Goal: Register for event/course

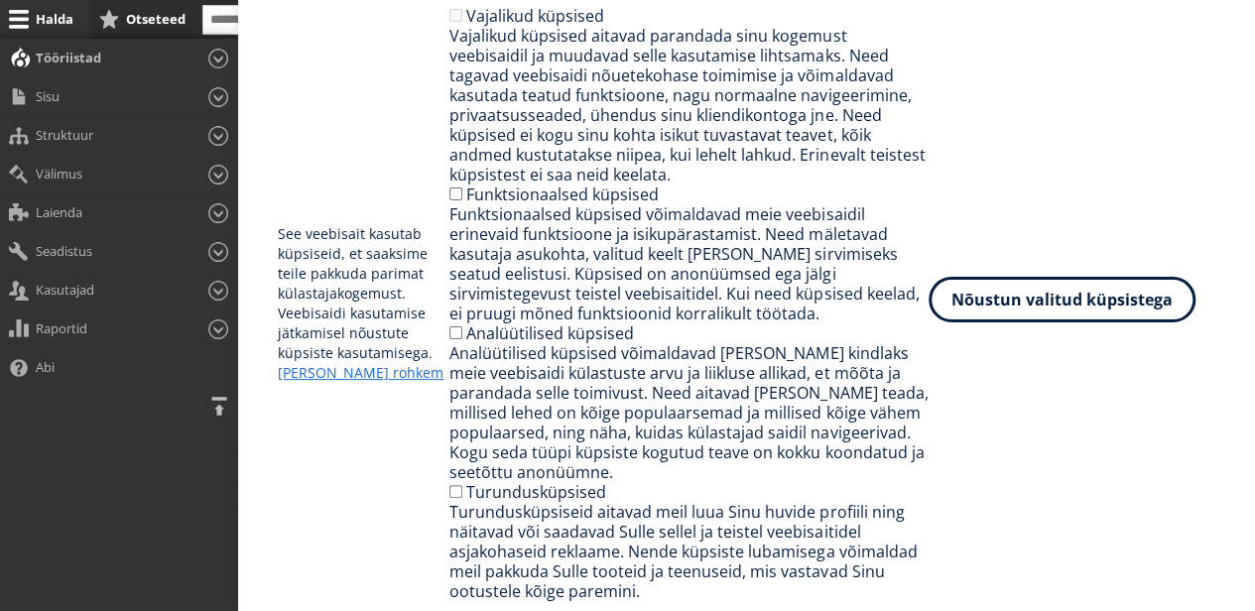
click at [1013, 312] on button "Nõustun valitud küpsistega" at bounding box center [1062, 300] width 267 height 46
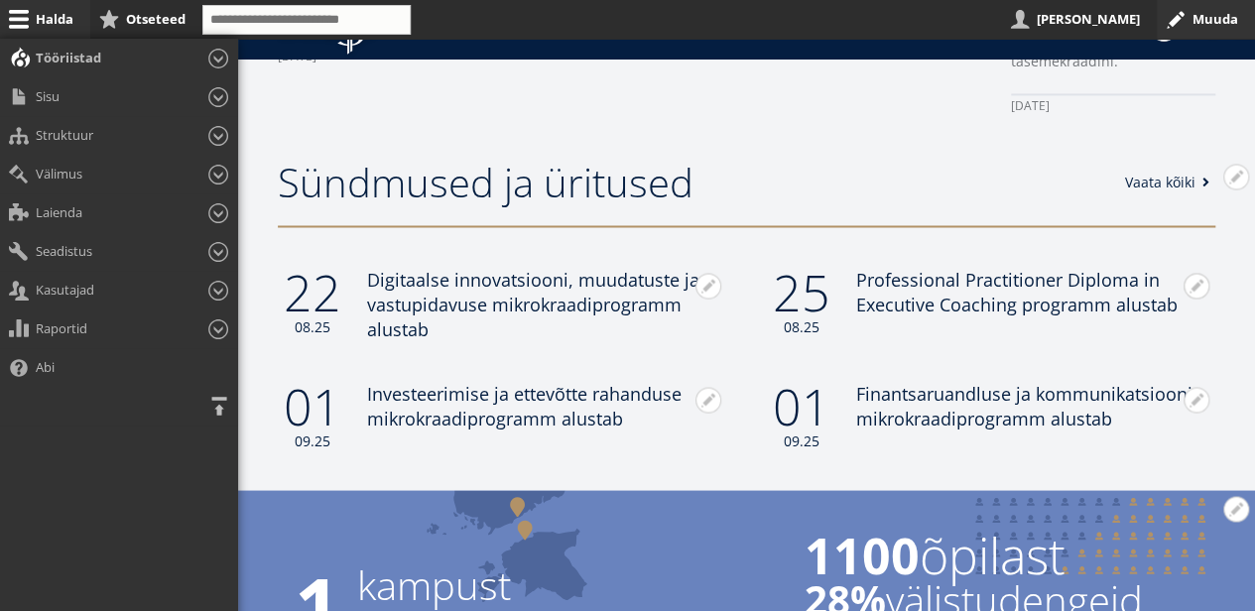
scroll to position [1678, 0]
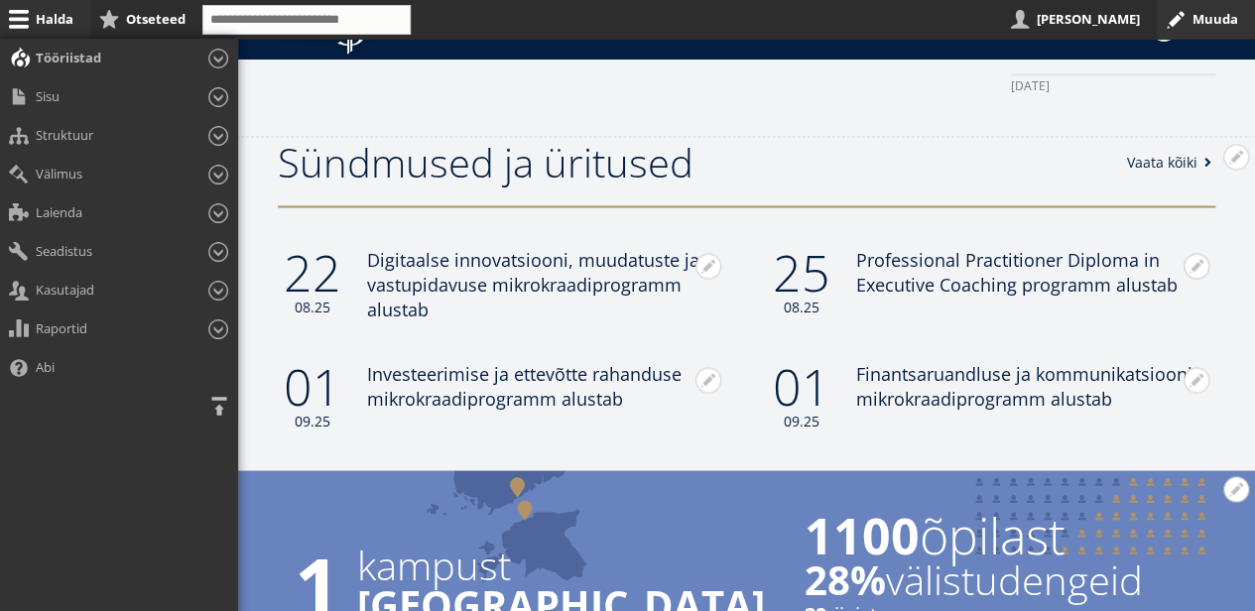
click at [1200, 157] on span at bounding box center [1207, 163] width 20 height 14
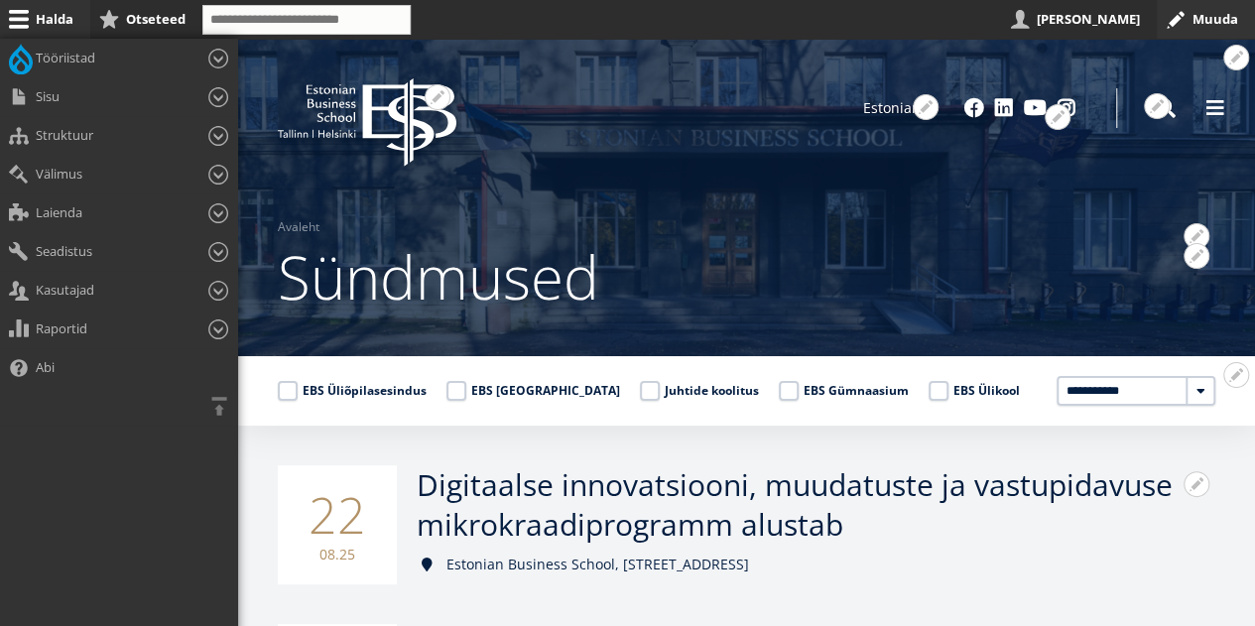
click at [210, 396] on button "Horisontaalasend" at bounding box center [218, 406] width 39 height 39
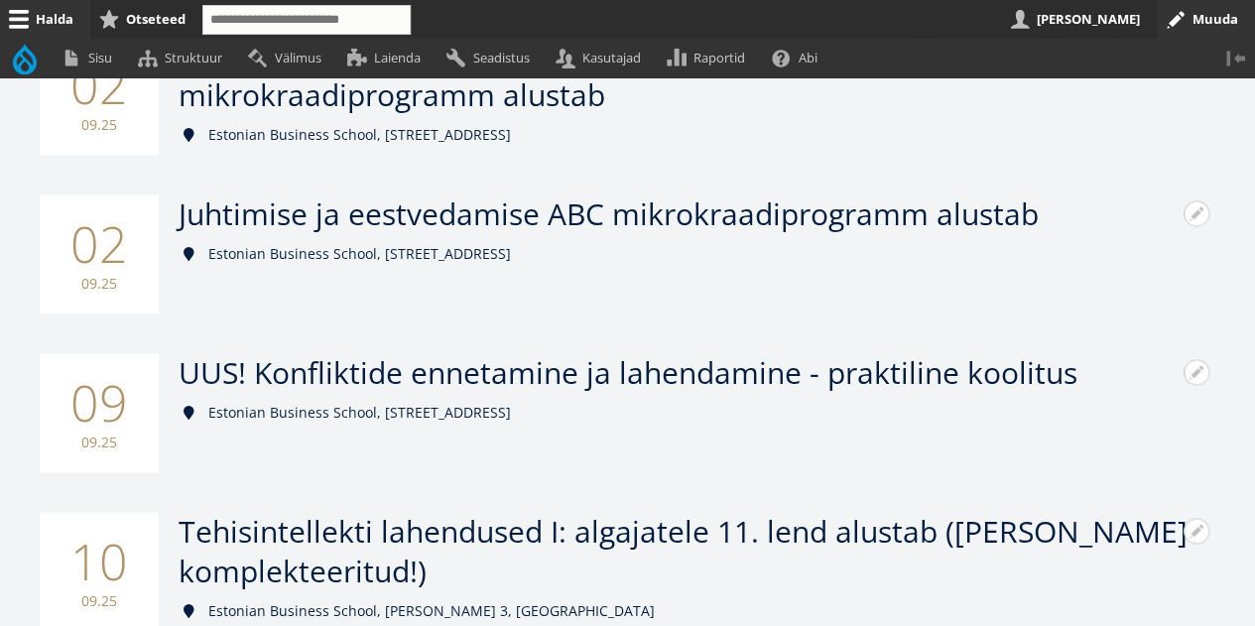
scroll to position [1149, 0]
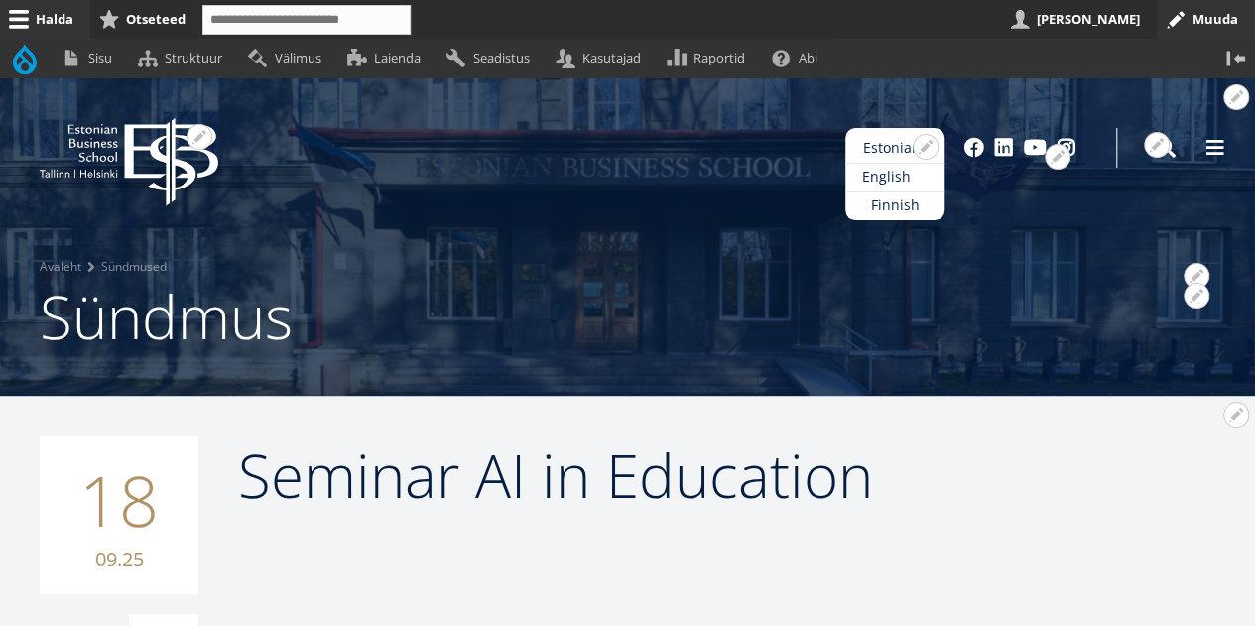
click at [890, 178] on link "English" at bounding box center [894, 177] width 99 height 29
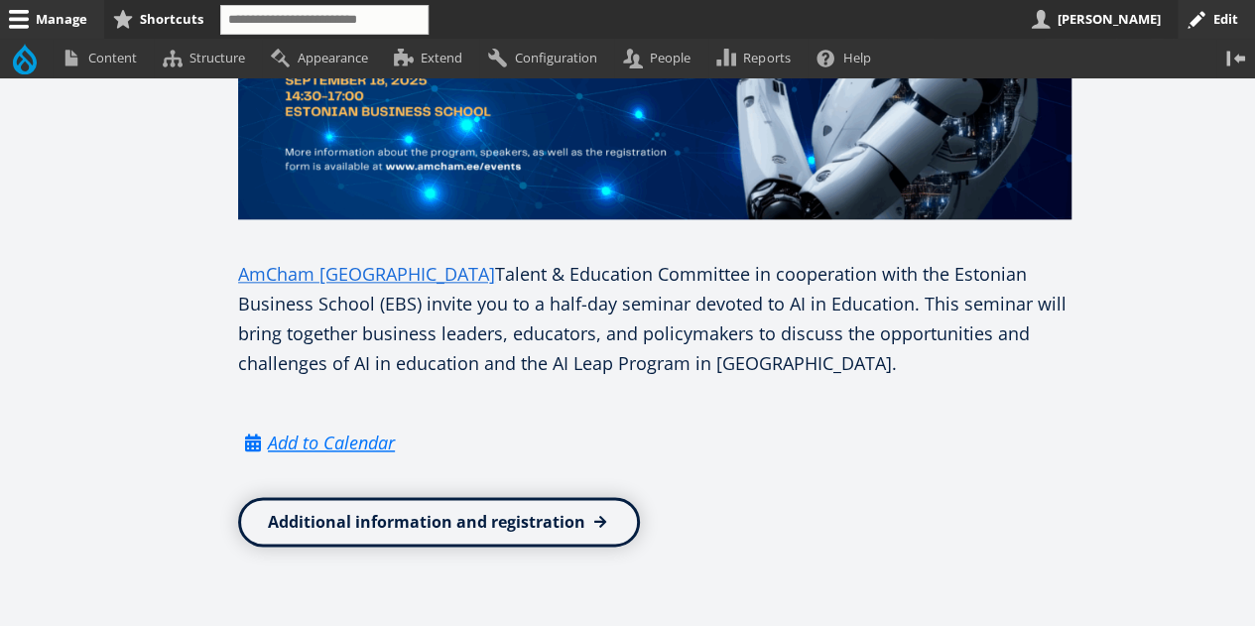
scroll to position [1113, 0]
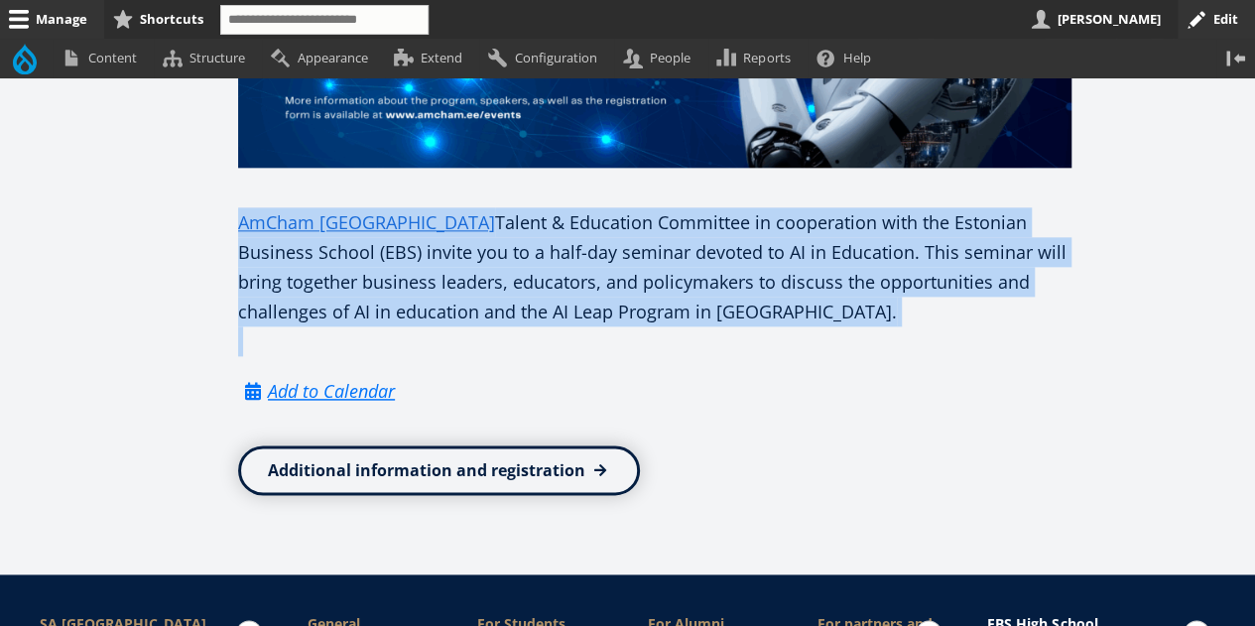
drag, startPoint x: 631, startPoint y: 318, endPoint x: 203, endPoint y: 211, distance: 440.8
click at [203, 211] on div "Open configuration options Configure block Remove block Translate block Faceboo…" at bounding box center [556, 97] width 1032 height 797
copy p "AmCham Estonia Talent & Education Committee in cooperation with the Estonian Bu…"
click at [541, 475] on link "Additional information and registration" at bounding box center [439, 470] width 402 height 50
